Goal: Check status: Check status

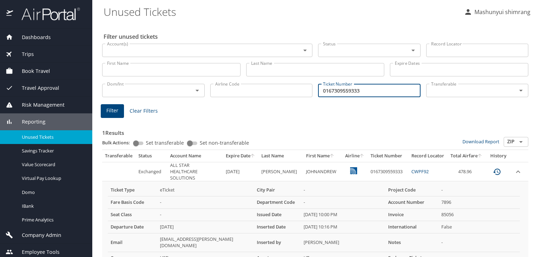
drag, startPoint x: 366, startPoint y: 94, endPoint x: 259, endPoint y: 88, distance: 107.0
click at [259, 88] on div "Dom/Int Dom/Int Airline Code Airline Code Ticket Number 0167309559333 Ticket Nu…" at bounding box center [315, 89] width 432 height 23
click at [386, 86] on input "0167309559333" at bounding box center [369, 90] width 103 height 13
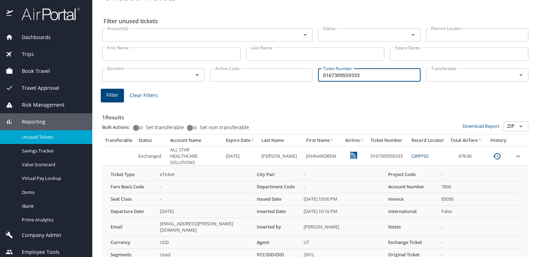
scroll to position [35, 0]
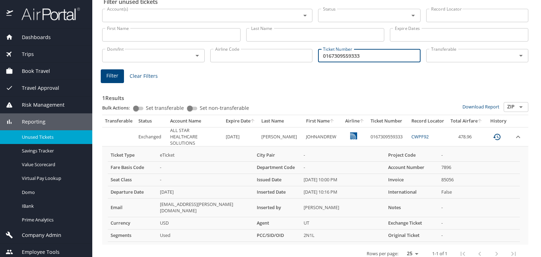
drag, startPoint x: 369, startPoint y: 53, endPoint x: 356, endPoint y: 51, distance: 12.5
click at [294, 65] on div "Dom/Int Dom/Int Airline Code Airline Code Ticket Number 0167309559333 Ticket Nu…" at bounding box center [315, 54] width 432 height 23
click at [146, 138] on td "Exchanged" at bounding box center [152, 136] width 32 height 19
drag, startPoint x: 22, startPoint y: 54, endPoint x: 282, endPoint y: 90, distance: 263.0
click at [22, 53] on span "Trips" at bounding box center [23, 54] width 21 height 8
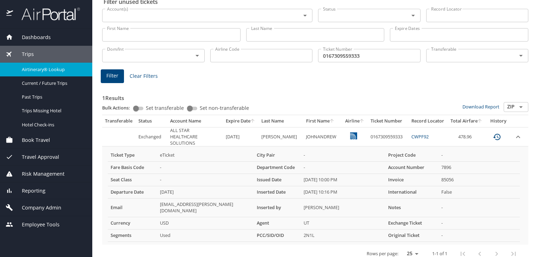
click at [33, 72] on span "Airtinerary® Lookup" at bounding box center [53, 69] width 62 height 7
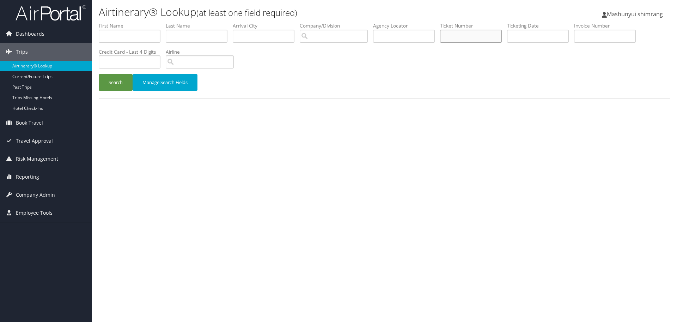
click at [484, 34] on input "text" at bounding box center [471, 36] width 62 height 13
paste input "0167309559333"
type input "0167309559333"
drag, startPoint x: 116, startPoint y: 84, endPoint x: 197, endPoint y: 78, distance: 81.7
click at [115, 84] on button "Search" at bounding box center [116, 82] width 34 height 17
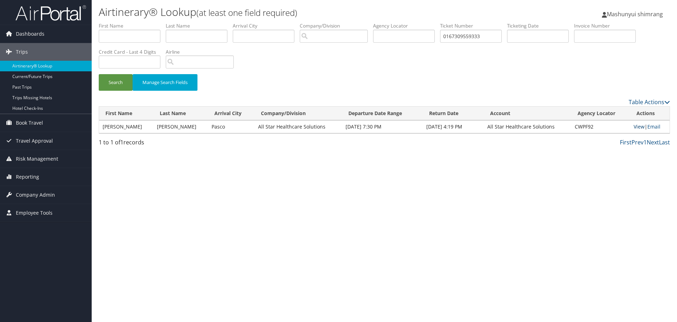
click at [637, 128] on link "View" at bounding box center [639, 126] width 11 height 7
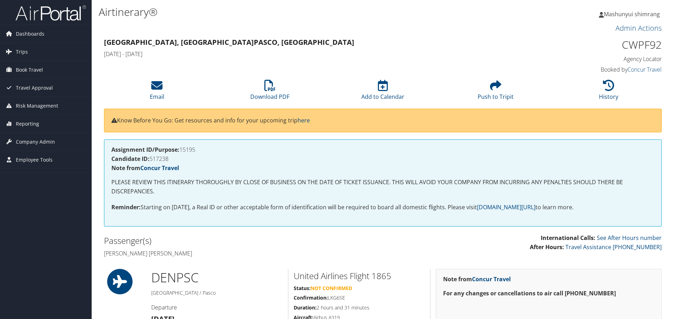
scroll to position [1217, 0]
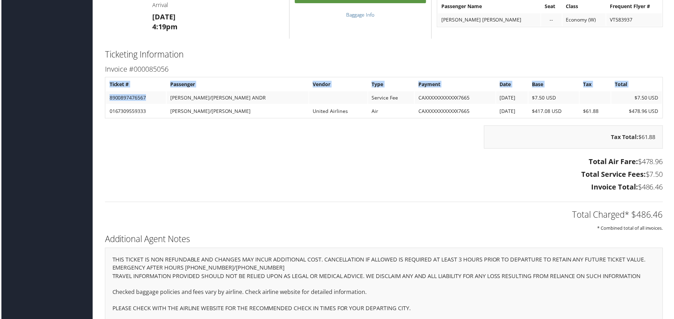
drag, startPoint x: 145, startPoint y: 99, endPoint x: 81, endPoint y: 99, distance: 63.5
click at [165, 98] on td "8900897476567" at bounding box center [135, 98] width 60 height 13
drag, startPoint x: 163, startPoint y: 99, endPoint x: 25, endPoint y: 97, distance: 137.1
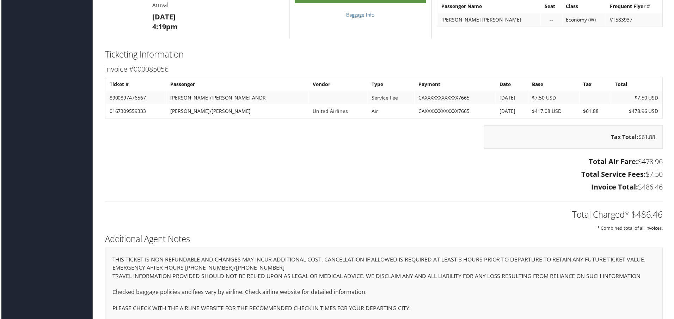
drag, startPoint x: 184, startPoint y: 109, endPoint x: 138, endPoint y: 109, distance: 46.2
click at [182, 109] on td "BROOKS/JOHN ANDREW" at bounding box center [237, 111] width 142 height 13
drag, startPoint x: 260, startPoint y: 113, endPoint x: 371, endPoint y: 117, distance: 111.1
click at [262, 113] on td "BROOKS/JOHN ANDREW" at bounding box center [237, 111] width 142 height 13
drag, startPoint x: 520, startPoint y: 113, endPoint x: 628, endPoint y: 112, distance: 107.9
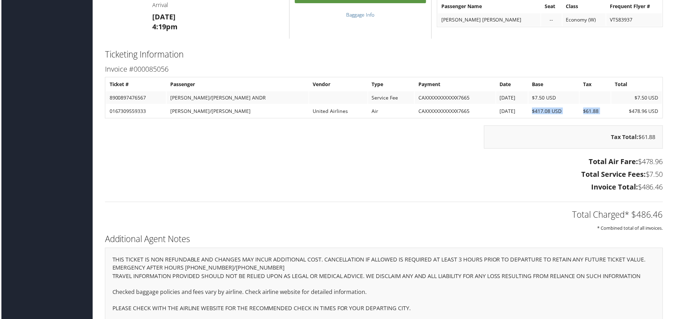
click at [628, 112] on tr "0167309559333 BROOKS/JOHN ANDREW United Airlines Air CAXXXXXXXXXXXX7665 7/21/20…" at bounding box center [384, 111] width 558 height 13
click at [559, 154] on div "Tax Total: $61.88" at bounding box center [574, 141] width 190 height 30
drag, startPoint x: 269, startPoint y: 111, endPoint x: 145, endPoint y: 107, distance: 123.8
click at [145, 107] on tr "0167309559333 BROOKS/JOHN ANDREW United Airlines Air CAXXXXXXXXXXXX7665 7/21/20…" at bounding box center [384, 111] width 558 height 13
click at [379, 127] on div "Tax Total: $61.88" at bounding box center [384, 141] width 571 height 30
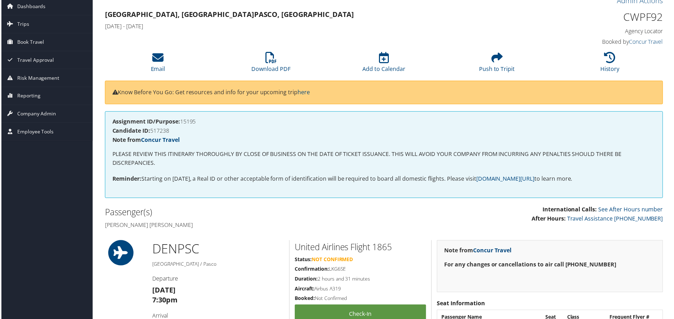
scroll to position [27, 4]
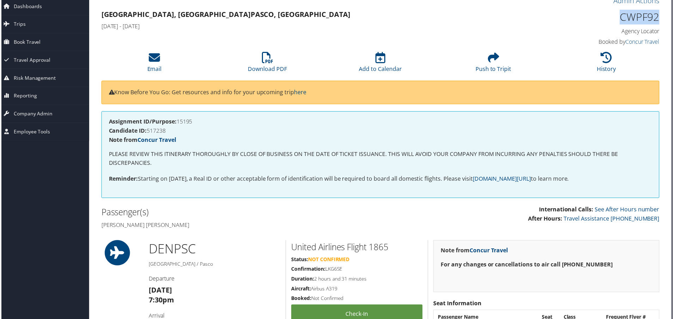
drag, startPoint x: 619, startPoint y: 16, endPoint x: 664, endPoint y: 17, distance: 44.8
copy h1 "CWPF92"
